Goal: Find specific page/section: Find specific page/section

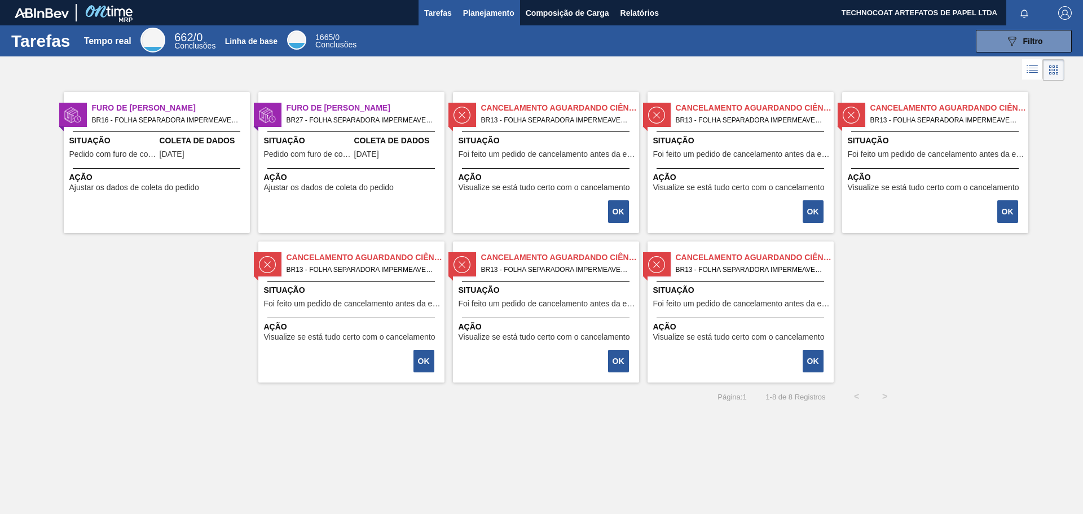
click at [498, 14] on font "Planejamento" at bounding box center [488, 12] width 51 height 9
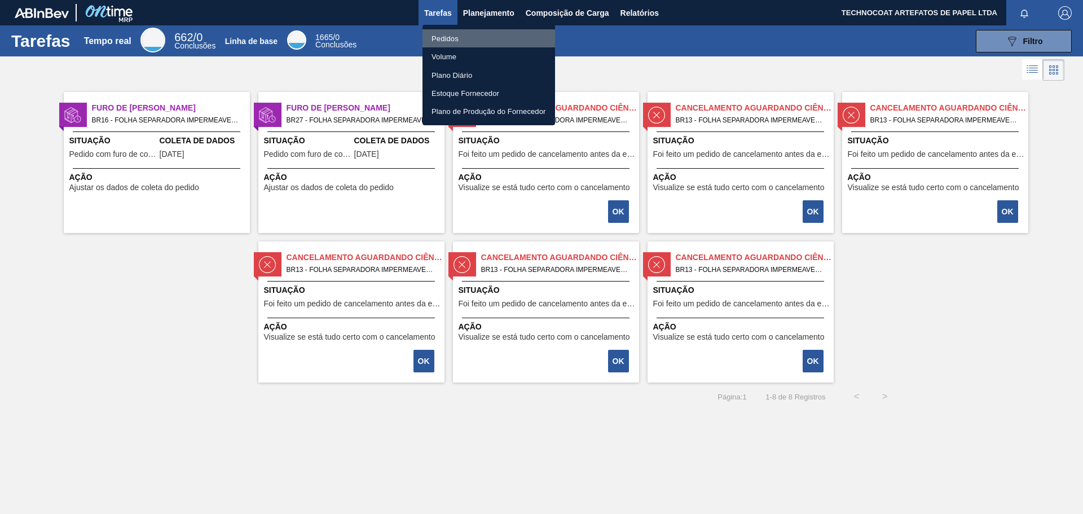
click at [479, 38] on li "Pedidos" at bounding box center [489, 38] width 133 height 18
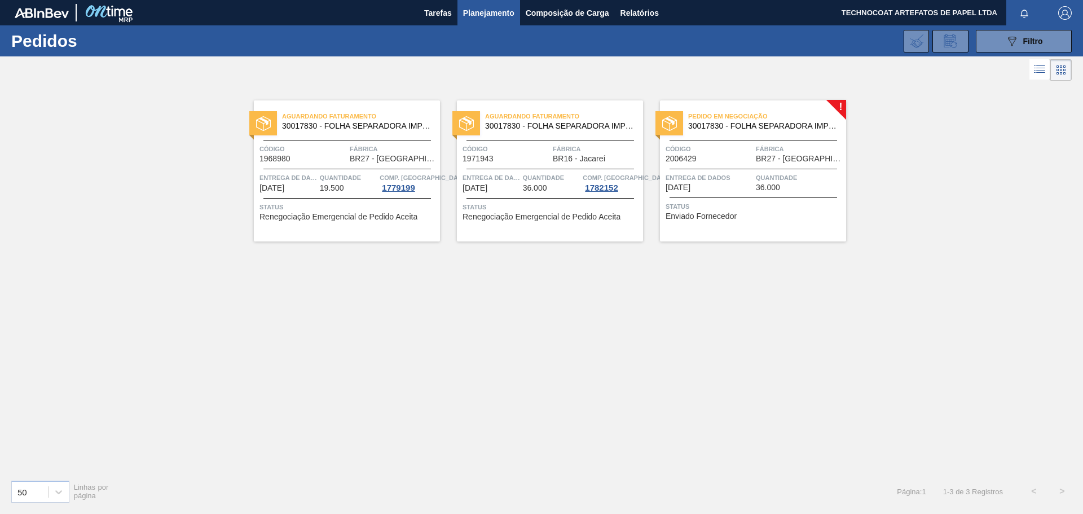
drag, startPoint x: 543, startPoint y: 391, endPoint x: 533, endPoint y: 397, distance: 11.1
click at [538, 397] on div "Aguardando Faturamento 30017830 - FOLHA SEPARADORA IMPERMEÁVEL Código 1968980 F…" at bounding box center [541, 276] width 1083 height 387
